Goal: Task Accomplishment & Management: Use online tool/utility

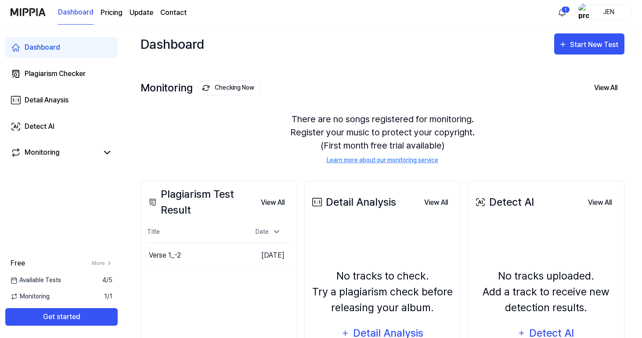
click at [615, 10] on div "JEN" at bounding box center [608, 12] width 34 height 10
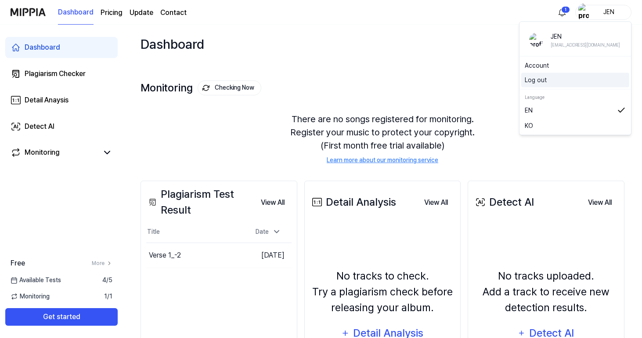
click at [560, 79] on button "Log out" at bounding box center [575, 80] width 101 height 9
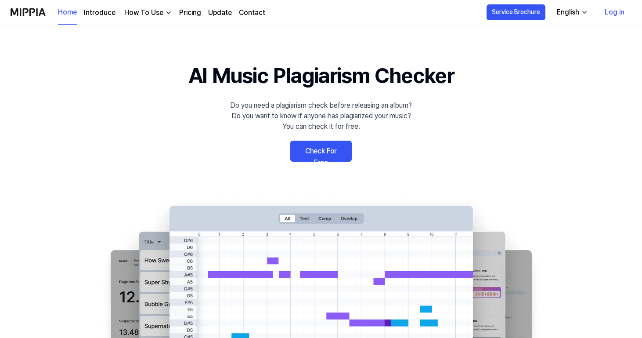
click at [619, 16] on link "Log in" at bounding box center [615, 12] width 34 height 25
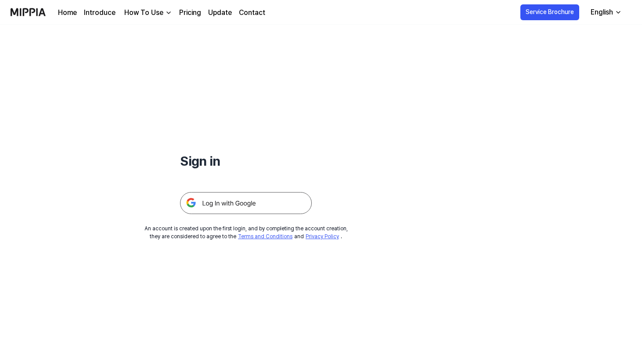
click at [263, 203] on img at bounding box center [246, 203] width 132 height 22
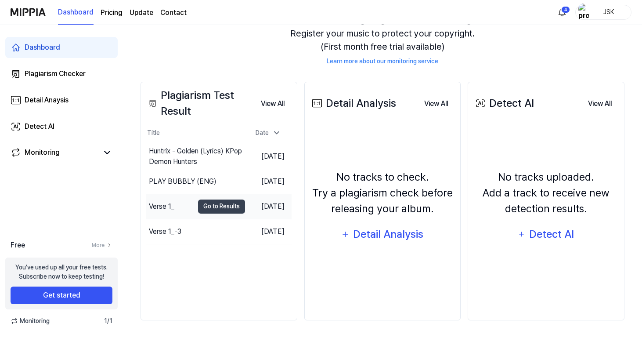
scroll to position [99, 0]
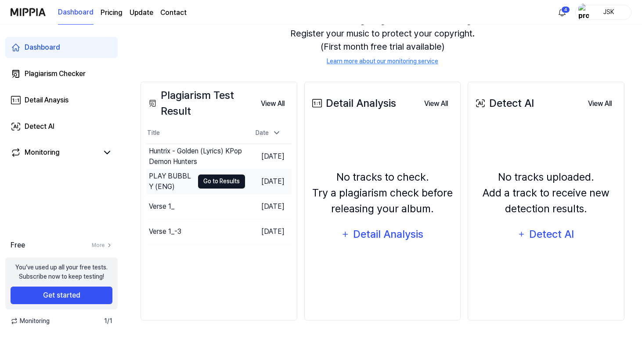
click at [222, 181] on button "Go to Results" at bounding box center [221, 181] width 47 height 14
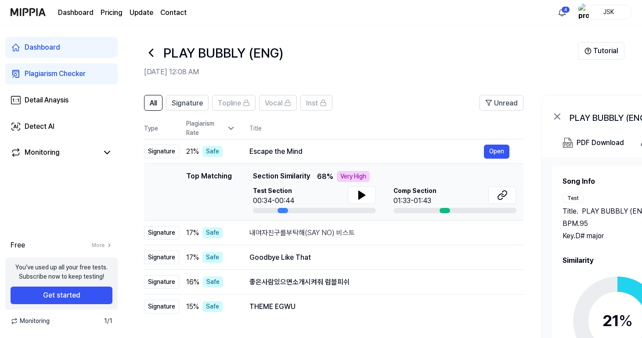
click at [203, 130] on div "Plagiarism Rate" at bounding box center [210, 128] width 49 height 18
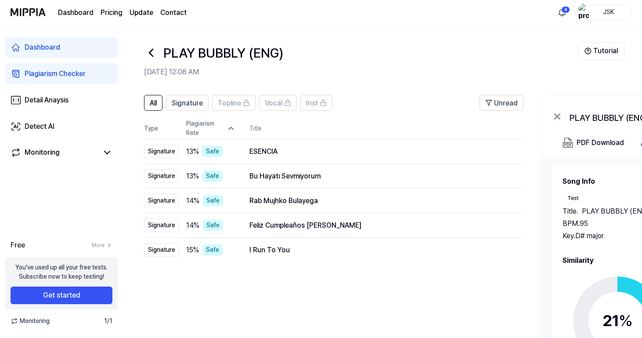
click at [146, 50] on icon at bounding box center [151, 53] width 14 height 14
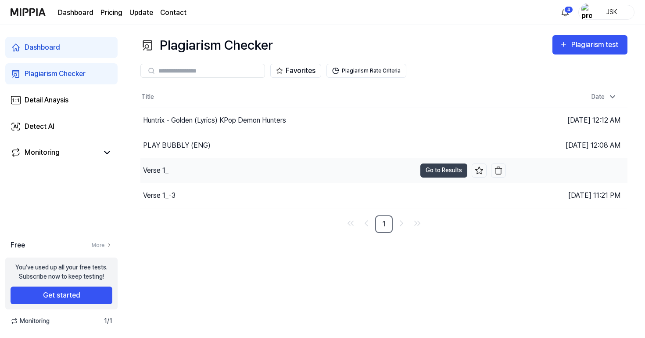
click at [191, 173] on div "Verse 1_" at bounding box center [278, 170] width 276 height 25
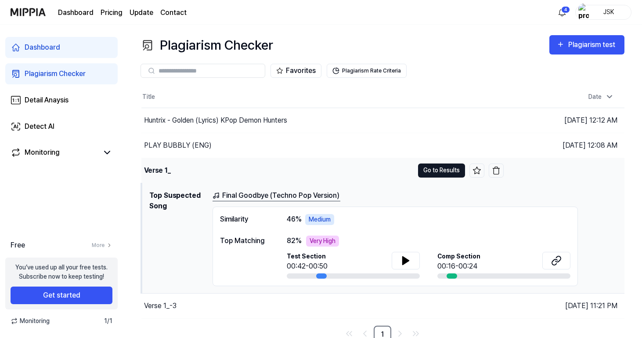
click at [430, 170] on button "Go to Results" at bounding box center [441, 170] width 47 height 14
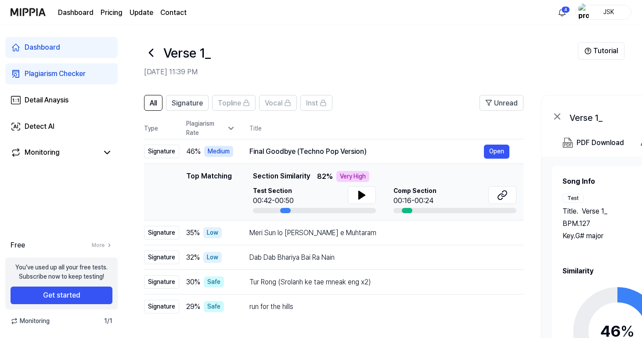
click at [215, 129] on div "Plagiarism Rate" at bounding box center [210, 128] width 49 height 18
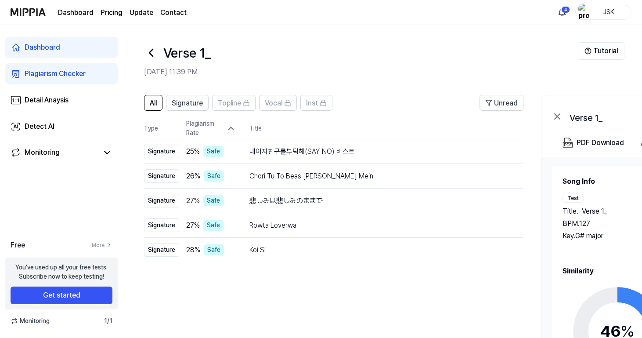
click at [216, 127] on div "Plagiarism Rate" at bounding box center [210, 128] width 49 height 18
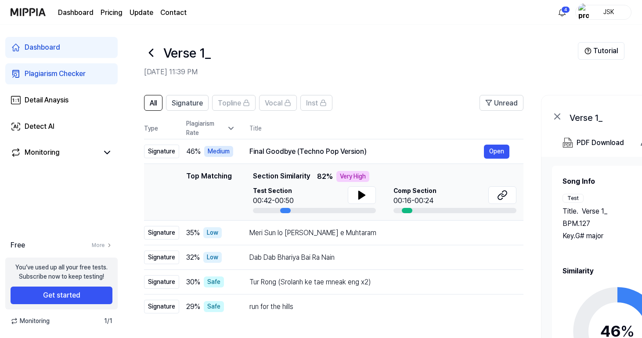
click at [227, 123] on div "Plagiarism Rate" at bounding box center [210, 128] width 49 height 18
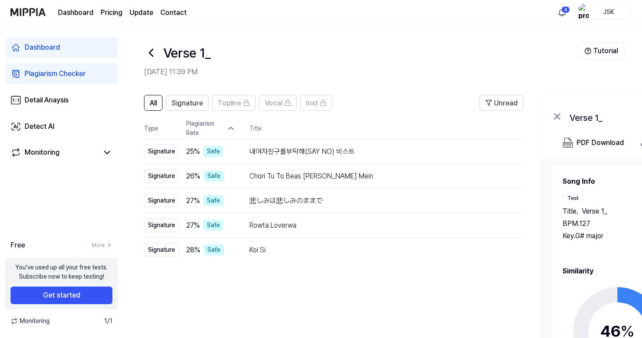
click at [230, 127] on icon at bounding box center [231, 128] width 9 height 9
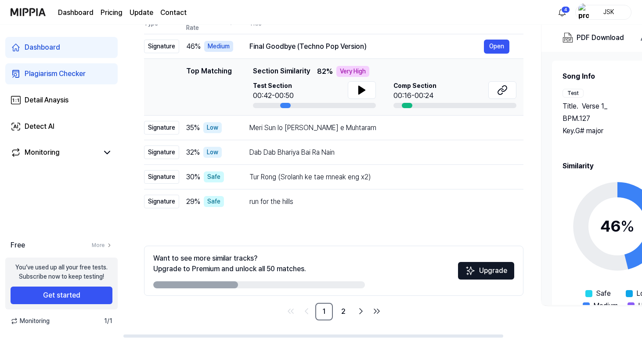
scroll to position [105, 0]
click at [341, 310] on link "2" at bounding box center [344, 311] width 18 height 18
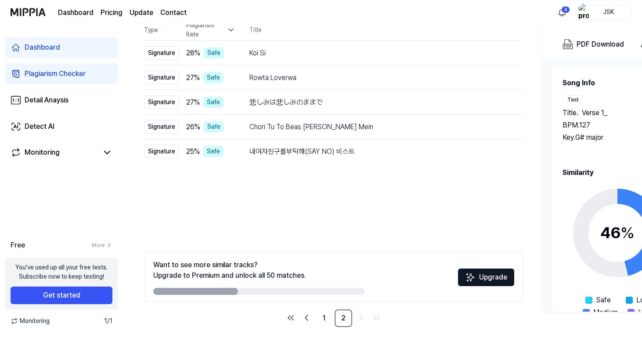
scroll to position [102, 0]
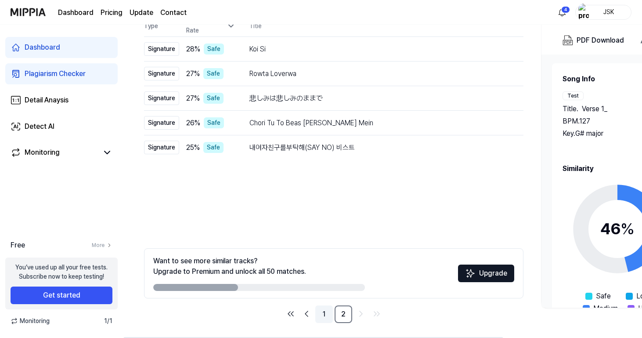
click at [322, 312] on link "1" at bounding box center [324, 314] width 18 height 18
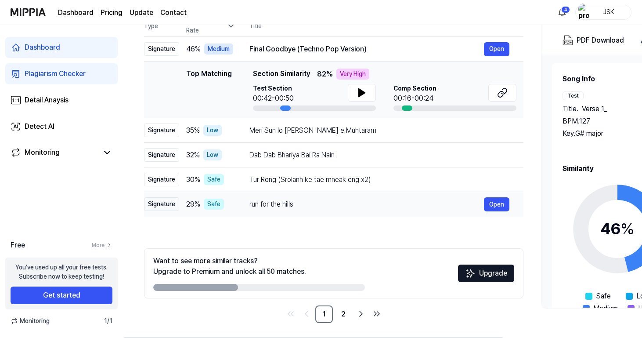
scroll to position [57, 0]
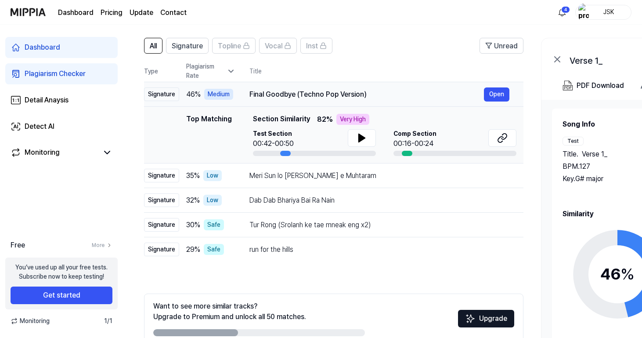
click at [221, 88] on td "46 % Medium" at bounding box center [207, 94] width 56 height 25
click at [220, 95] on div "Medium" at bounding box center [218, 94] width 29 height 11
click at [233, 70] on icon at bounding box center [231, 71] width 4 height 2
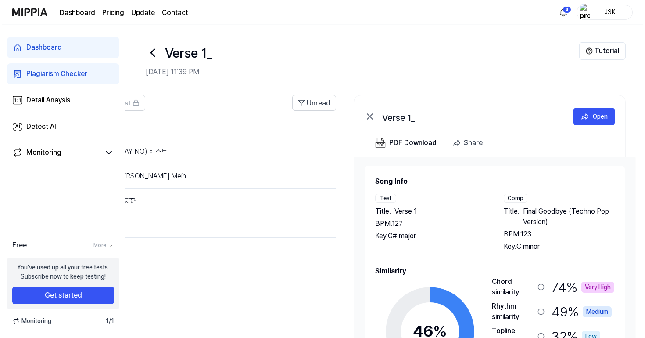
scroll to position [0, 189]
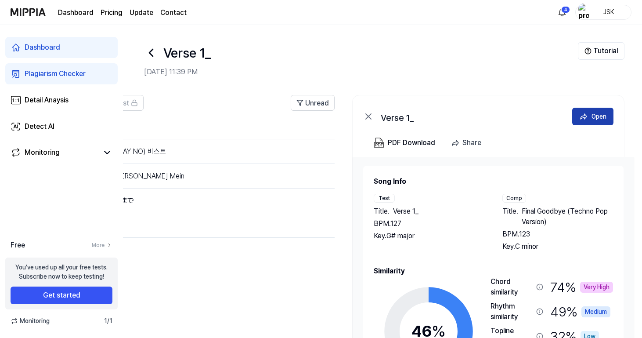
click at [594, 117] on div "Open" at bounding box center [598, 117] width 15 height 10
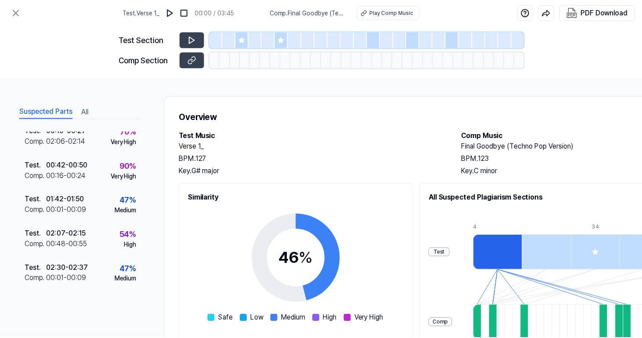
scroll to position [0, 0]
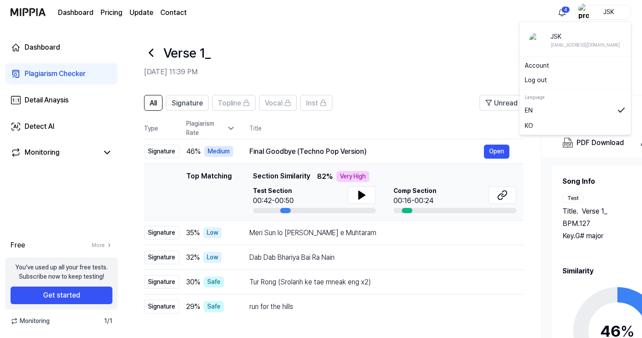
click at [593, 11] on div "JSK" at bounding box center [608, 12] width 34 height 10
click at [563, 77] on button "Log out" at bounding box center [575, 80] width 101 height 9
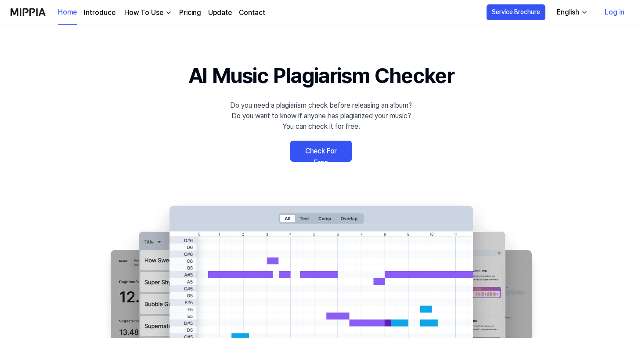
click at [612, 14] on link "Log in" at bounding box center [615, 12] width 34 height 25
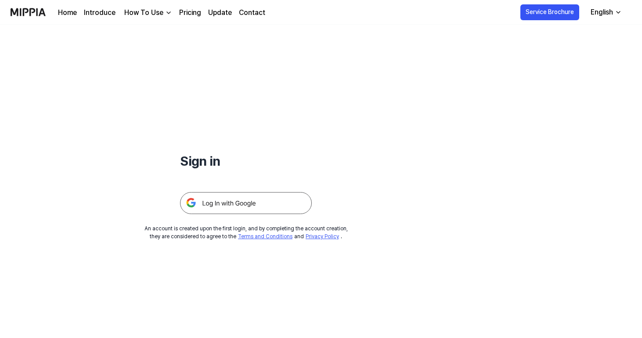
click at [277, 206] on img at bounding box center [246, 203] width 132 height 22
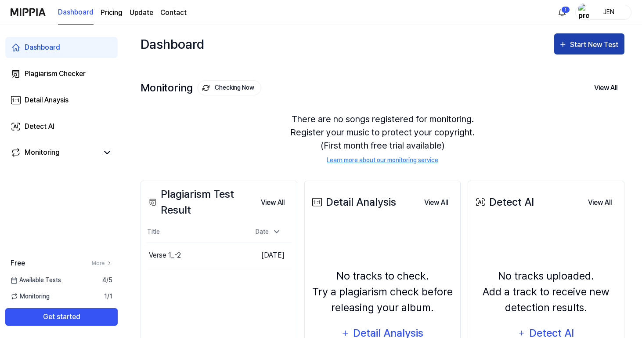
click at [595, 38] on button "Start New Test" at bounding box center [589, 43] width 70 height 21
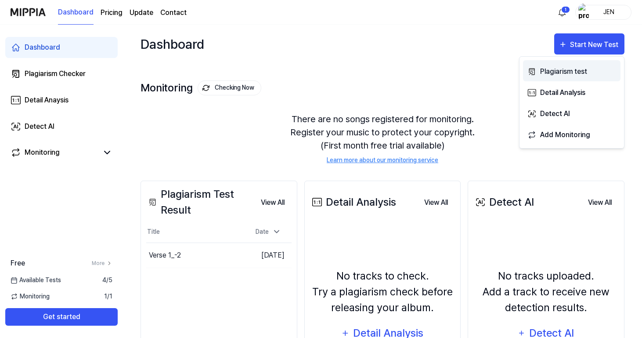
click at [574, 74] on div "Plagiarism test" at bounding box center [578, 71] width 76 height 11
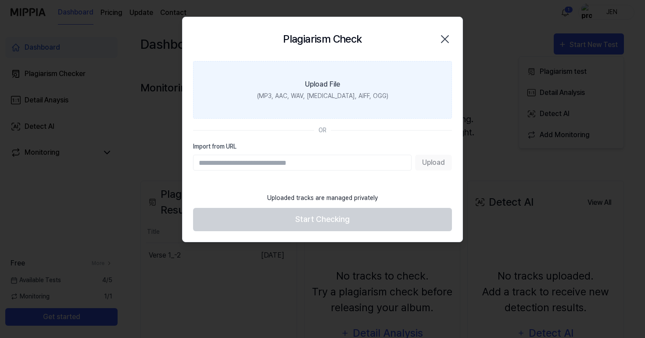
click at [295, 139] on section "Upload File (MP3, AAC, WAV, [MEDICAL_DATA], AIFF, OGG) OR Import from URL Upload" at bounding box center [323, 124] width 280 height 127
click at [335, 90] on div "Upload File" at bounding box center [322, 84] width 35 height 11
click at [0, 0] on input "Upload File (MP3, AAC, WAV, [MEDICAL_DATA], AIFF, OGG)" at bounding box center [0, 0] width 0 height 0
click at [407, 90] on label "Upload File (MP3, AAC, WAV, [MEDICAL_DATA], AIFF, OGG)" at bounding box center [322, 90] width 259 height 58
click at [0, 0] on input "Upload File (MP3, AAC, WAV, [MEDICAL_DATA], AIFF, OGG)" at bounding box center [0, 0] width 0 height 0
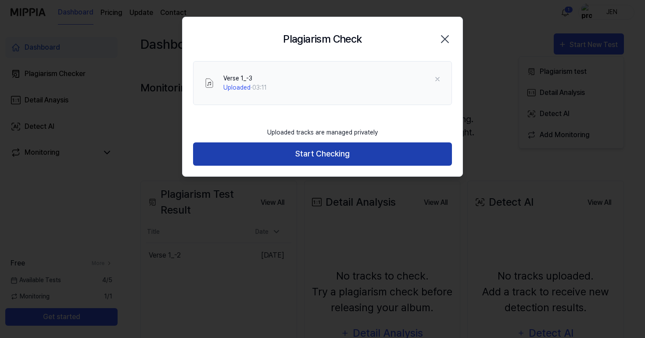
click at [377, 155] on button "Start Checking" at bounding box center [322, 153] width 259 height 23
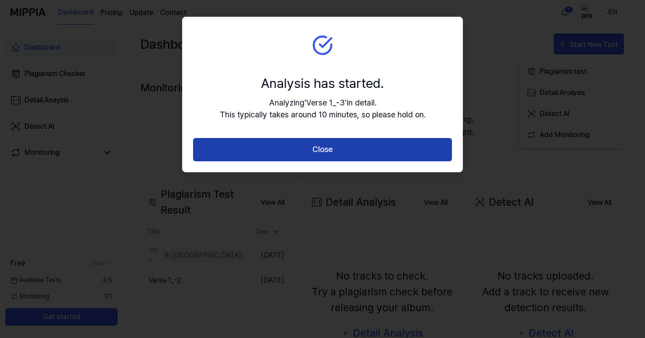
click at [310, 150] on button "Close" at bounding box center [322, 149] width 259 height 23
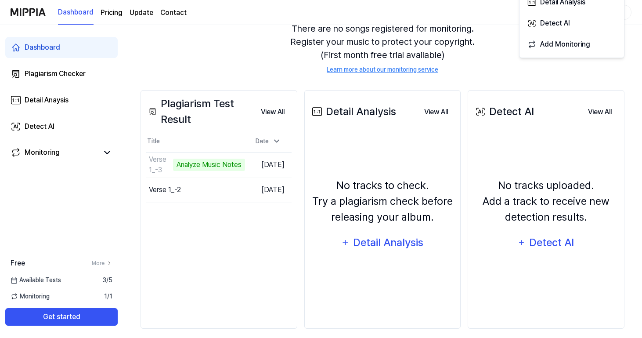
scroll to position [90, 0]
click at [67, 75] on div "Plagiarism Checker" at bounding box center [55, 73] width 61 height 11
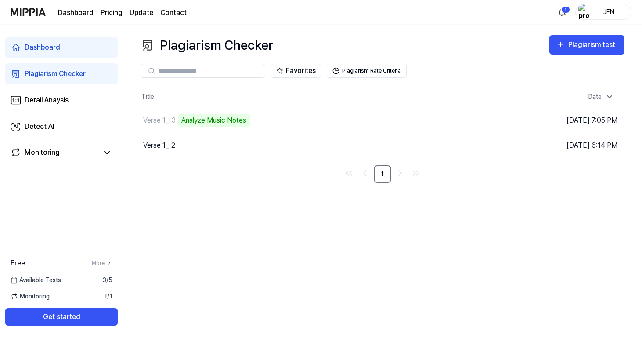
scroll to position [0, 0]
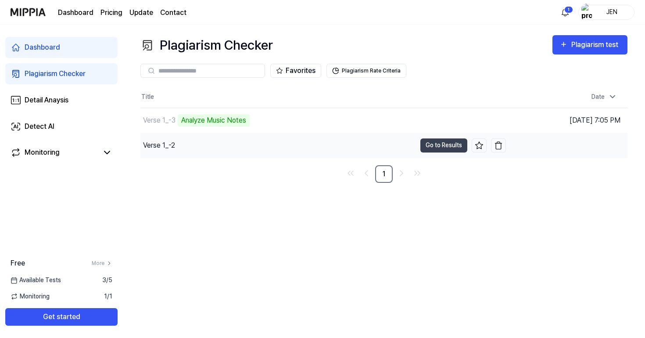
click at [268, 147] on div "Verse 1_-2" at bounding box center [278, 145] width 276 height 25
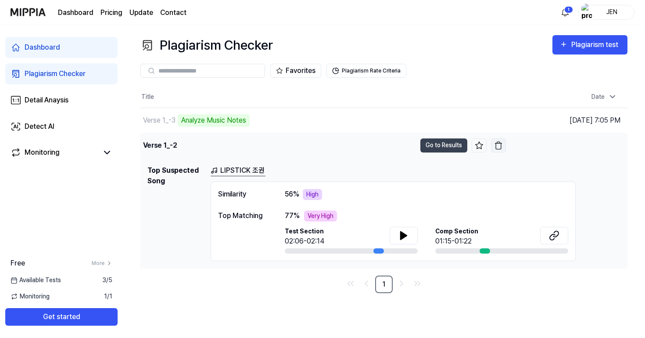
click at [499, 145] on img "button" at bounding box center [498, 145] width 9 height 9
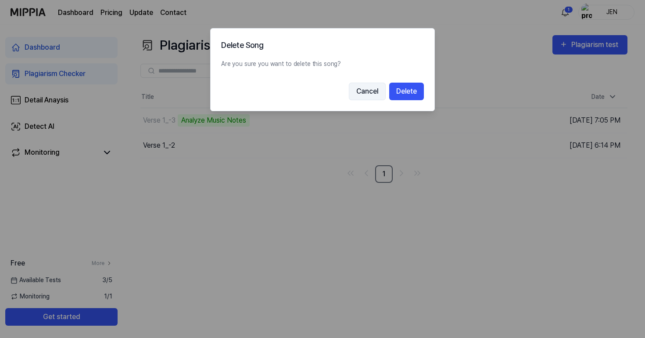
click at [369, 90] on button "Cancel" at bounding box center [367, 92] width 37 height 18
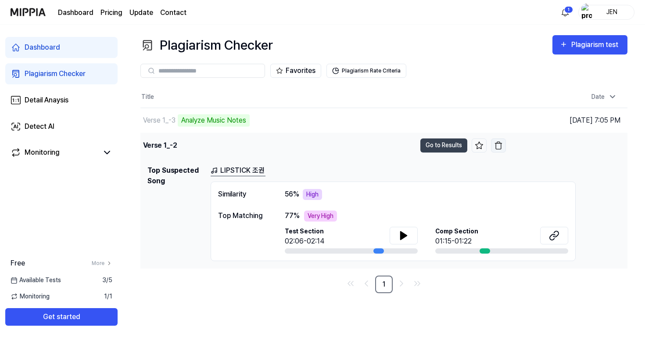
click at [498, 147] on img "button" at bounding box center [498, 145] width 9 height 9
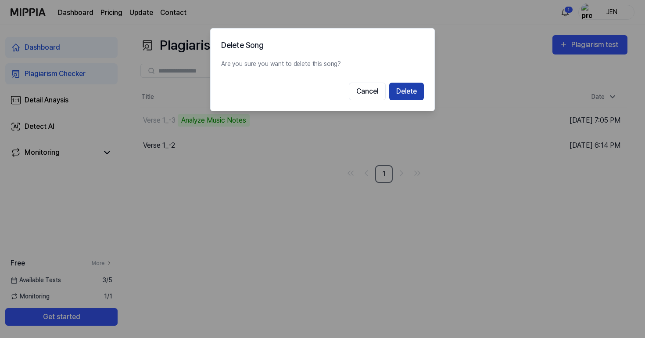
click at [412, 91] on button "Delete" at bounding box center [406, 92] width 35 height 18
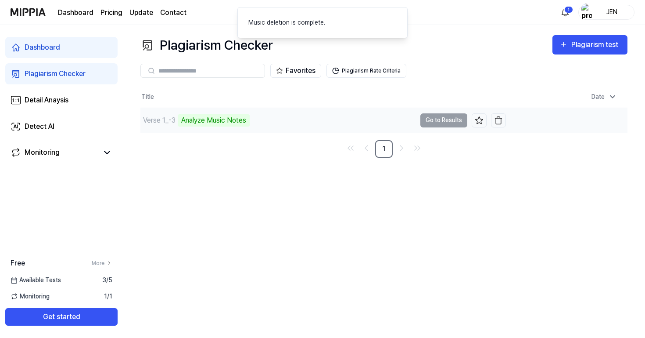
click at [292, 120] on div "Verse 1_-3 Analyze Music Notes" at bounding box center [278, 120] width 276 height 25
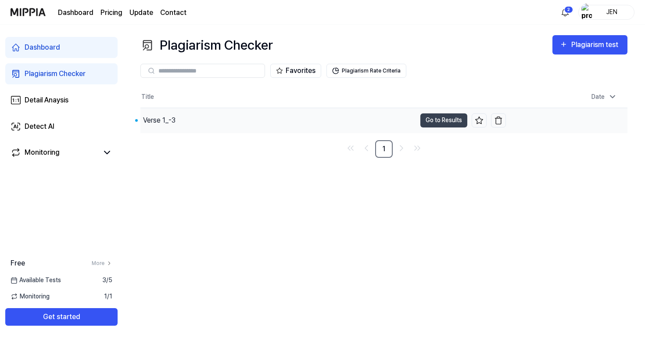
click at [199, 118] on div "Verse 1_-3" at bounding box center [278, 120] width 276 height 25
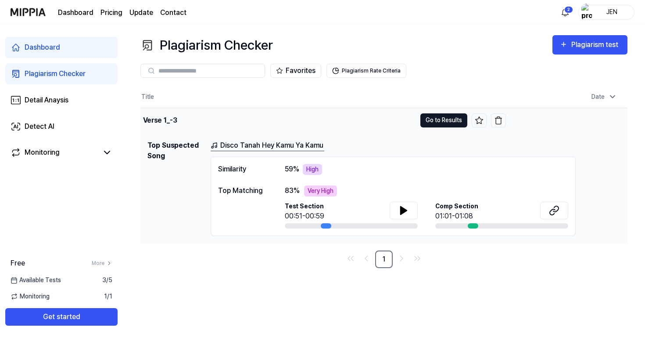
click at [444, 119] on button "Go to Results" at bounding box center [444, 120] width 47 height 14
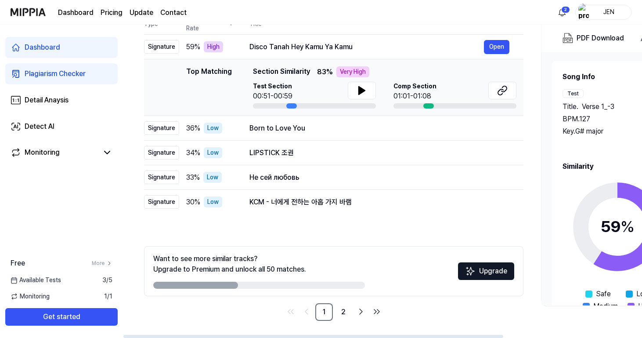
scroll to position [104, 0]
click at [491, 202] on button "Open" at bounding box center [496, 202] width 25 height 14
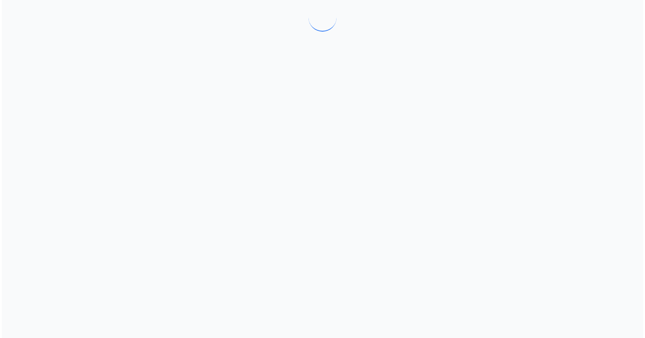
scroll to position [0, 0]
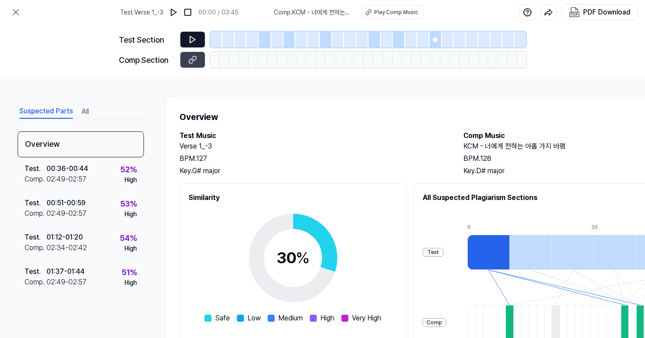
click at [199, 36] on button at bounding box center [192, 40] width 25 height 16
click at [194, 39] on icon at bounding box center [192, 39] width 5 height 7
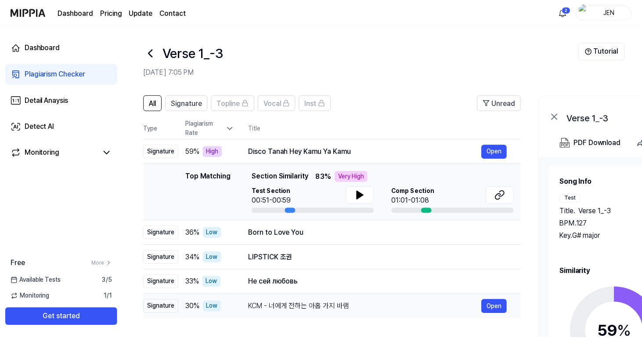
scroll to position [104, 0]
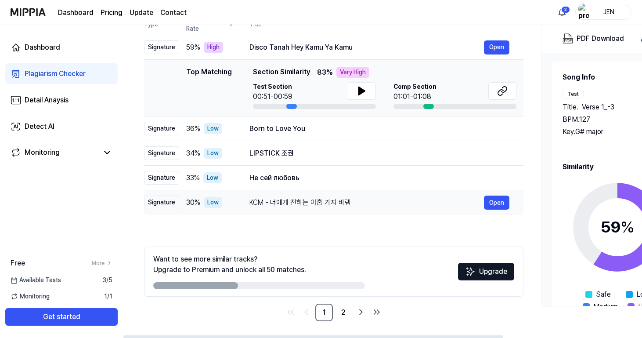
click at [367, 198] on div "KCM - 너에게 전하는 아홉 가지 바램" at bounding box center [366, 202] width 234 height 11
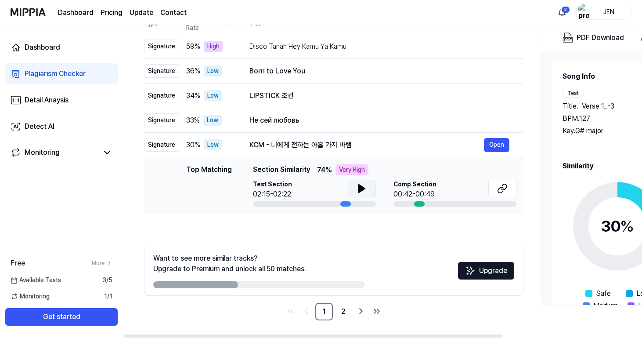
scroll to position [105, 0]
click at [363, 187] on icon at bounding box center [362, 188] width 6 height 8
click at [363, 190] on icon at bounding box center [364, 188] width 2 height 7
click at [362, 190] on icon at bounding box center [362, 188] width 6 height 8
click at [363, 191] on icon at bounding box center [364, 188] width 2 height 7
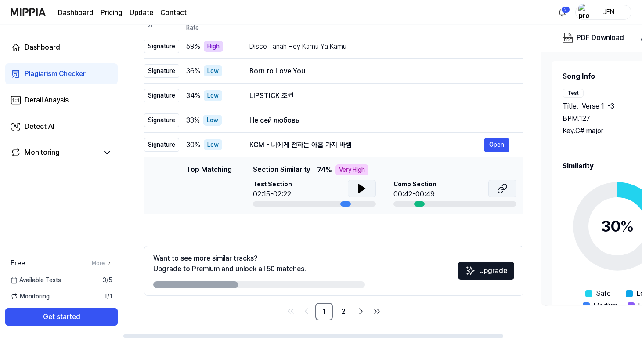
click at [509, 186] on button at bounding box center [502, 189] width 28 height 18
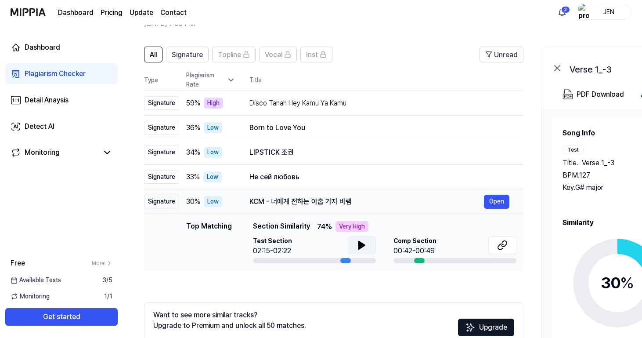
scroll to position [37, 0]
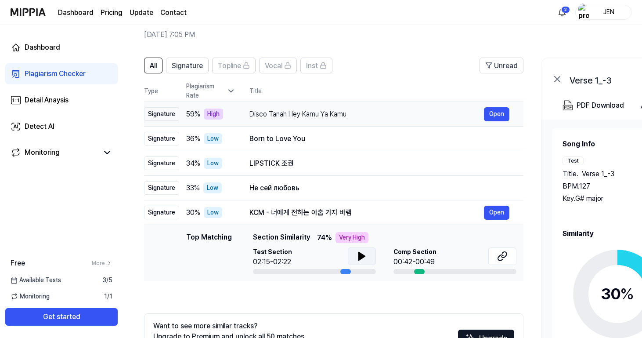
click at [360, 109] on div "Disco Tanah Hey Kamu Ya Kamu" at bounding box center [366, 114] width 234 height 11
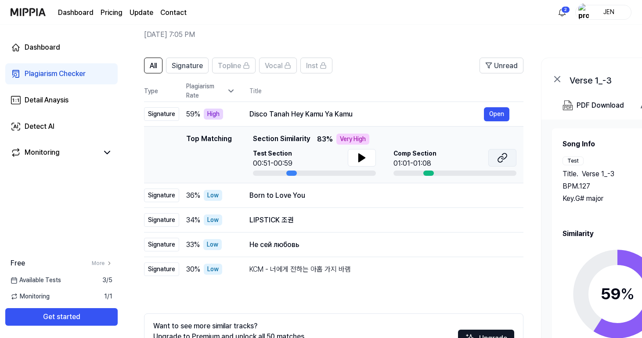
click at [500, 155] on icon at bounding box center [502, 157] width 11 height 11
click at [561, 14] on html "Dashboard Pricing Update Contact 2 JEN Dashboard Plagiarism Checker Detail Anay…" at bounding box center [321, 132] width 642 height 338
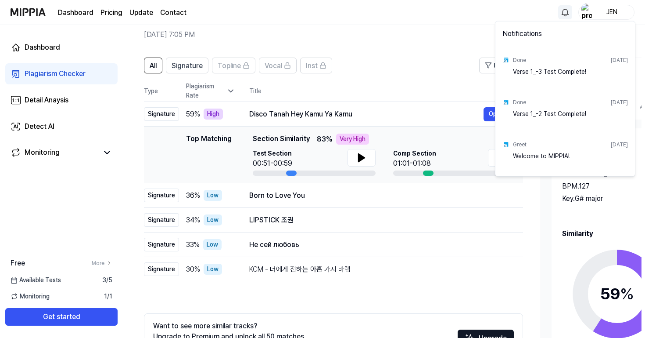
click at [393, 94] on html "Dashboard Pricing Update Contact JEN Dashboard Plagiarism Checker Detail Anaysi…" at bounding box center [322, 132] width 645 height 338
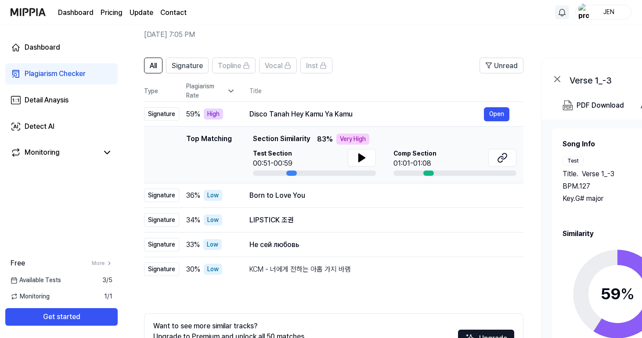
scroll to position [38, 0]
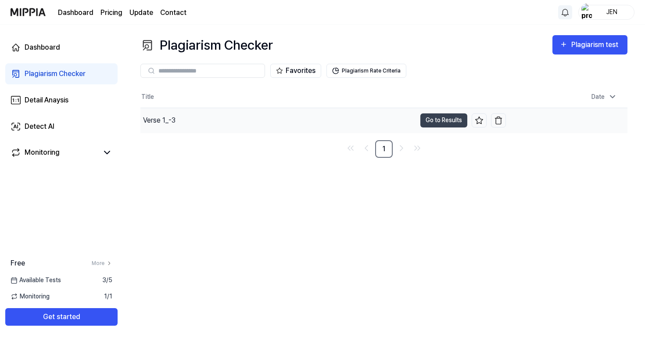
click at [334, 118] on div "Verse 1_-3" at bounding box center [278, 120] width 276 height 25
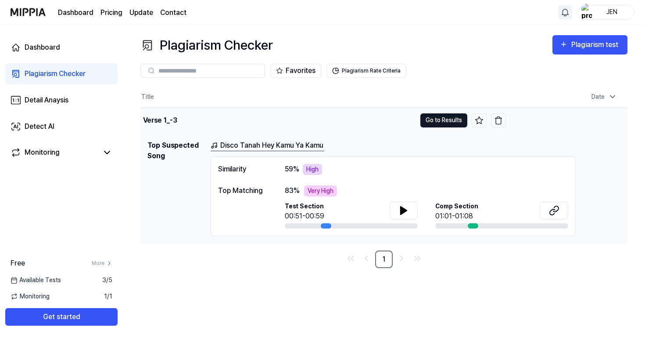
click at [459, 121] on button "Go to Results" at bounding box center [444, 120] width 47 height 14
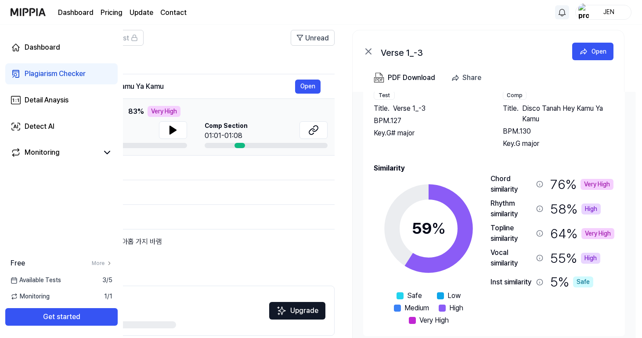
scroll to position [0, 189]
